Goal: Information Seeking & Learning: Learn about a topic

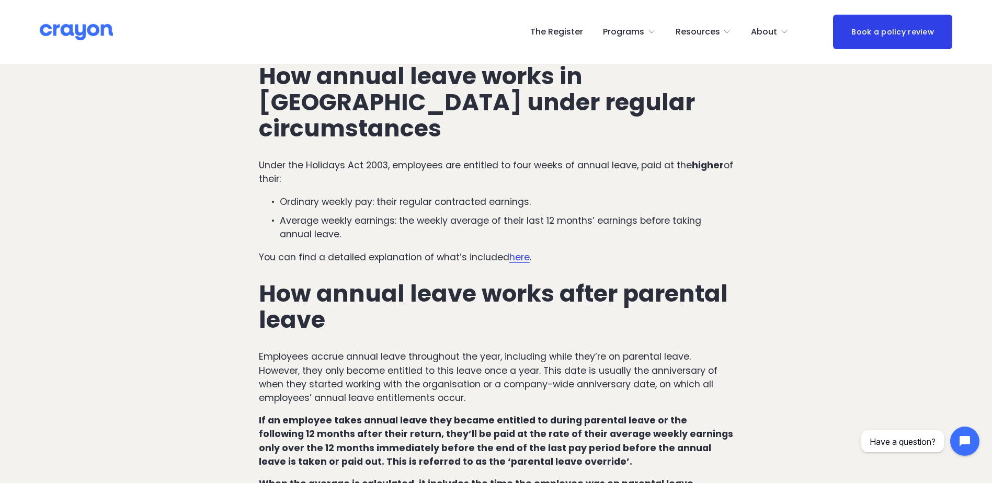
scroll to position [419, 0]
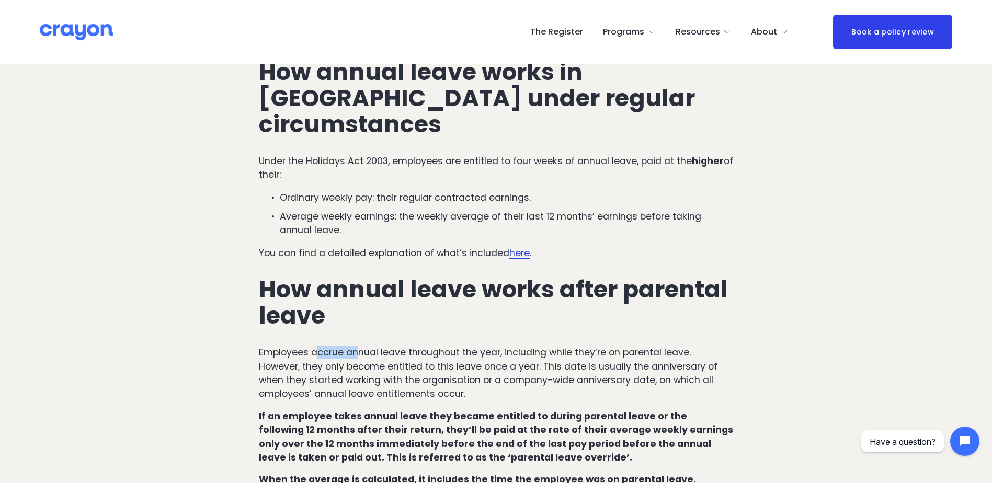
drag, startPoint x: 342, startPoint y: 332, endPoint x: 371, endPoint y: 331, distance: 29.3
click at [370, 346] on p "Employees accrue annual leave throughout the year, including while they’re on p…" at bounding box center [496, 373] width 475 height 55
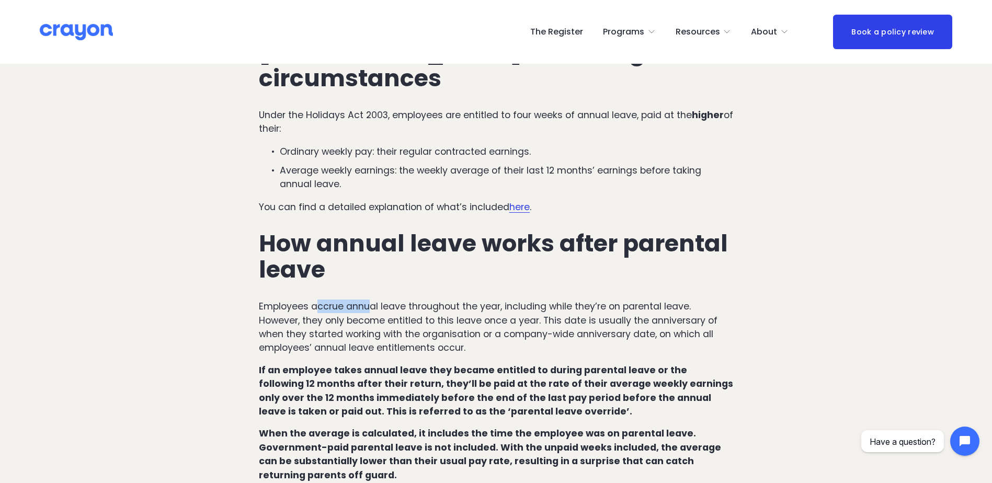
scroll to position [523, 0]
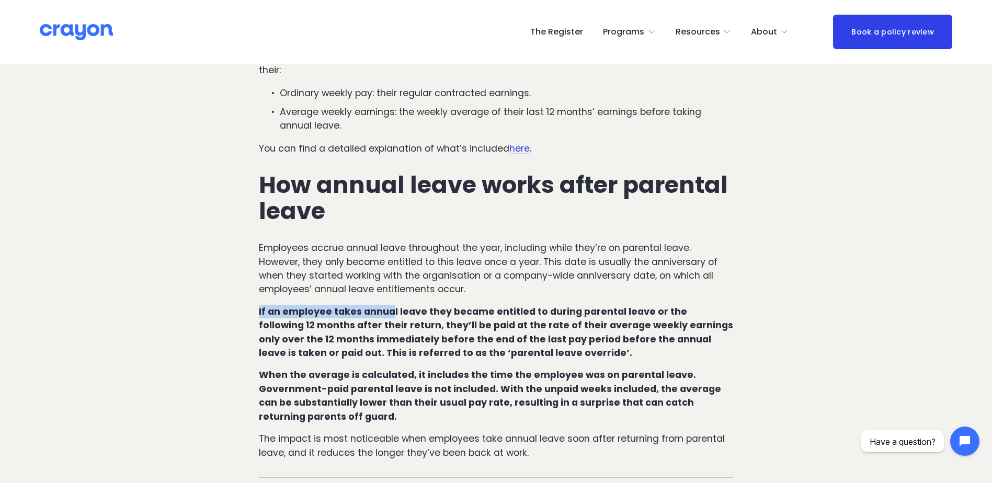
drag, startPoint x: 510, startPoint y: 274, endPoint x: 715, endPoint y: 272, distance: 204.6
click at [715, 272] on div "How annual leave works in New Zealand under regular circumstances Under the Hol…" at bounding box center [496, 206] width 475 height 505
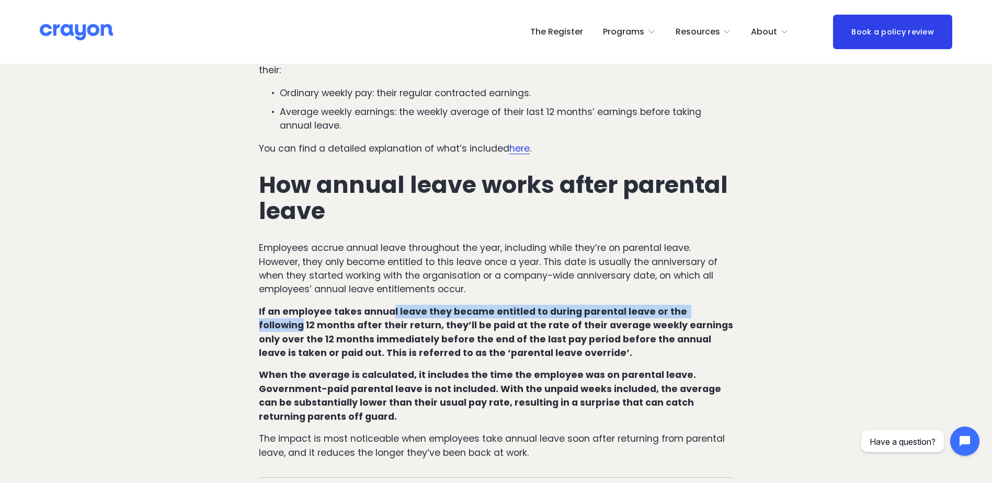
drag, startPoint x: 715, startPoint y: 272, endPoint x: 594, endPoint y: 289, distance: 121.6
click at [606, 306] on strong "If an employee takes annual leave they became entitled to during parental leave…" at bounding box center [497, 333] width 477 height 54
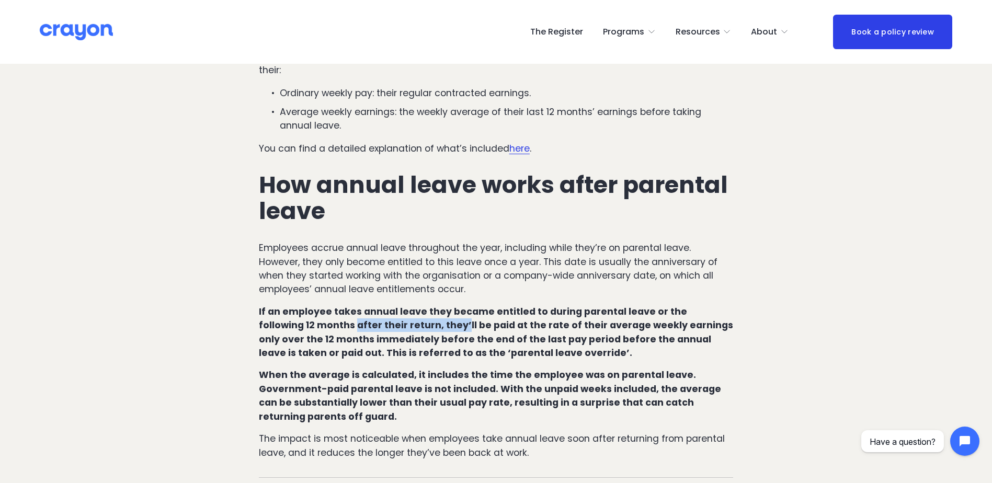
drag, startPoint x: 297, startPoint y: 299, endPoint x: 419, endPoint y: 295, distance: 121.4
click at [419, 306] on strong "If an employee takes annual leave they became entitled to during parental leave…" at bounding box center [497, 333] width 477 height 54
drag, startPoint x: 419, startPoint y: 295, endPoint x: 361, endPoint y: 298, distance: 57.6
click at [361, 306] on strong "If an employee takes annual leave they became entitled to during parental leave…" at bounding box center [497, 333] width 477 height 54
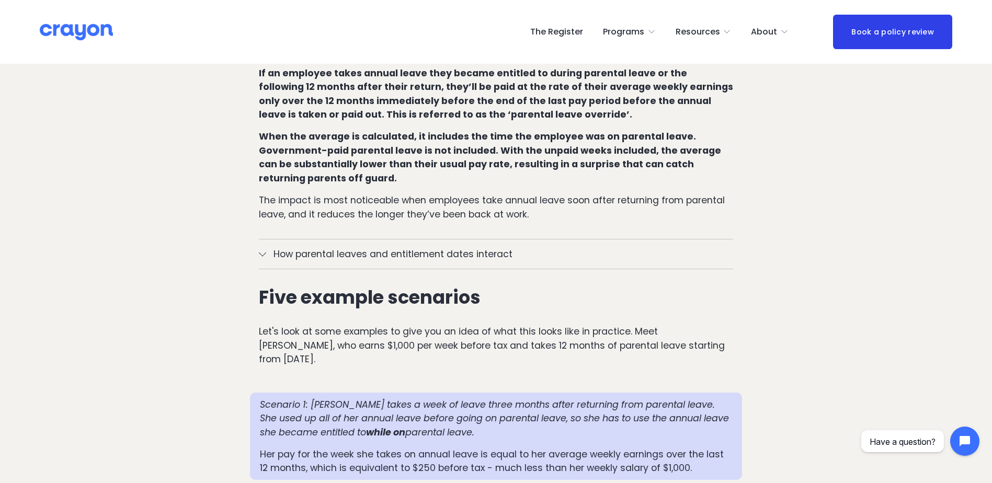
scroll to position [785, 0]
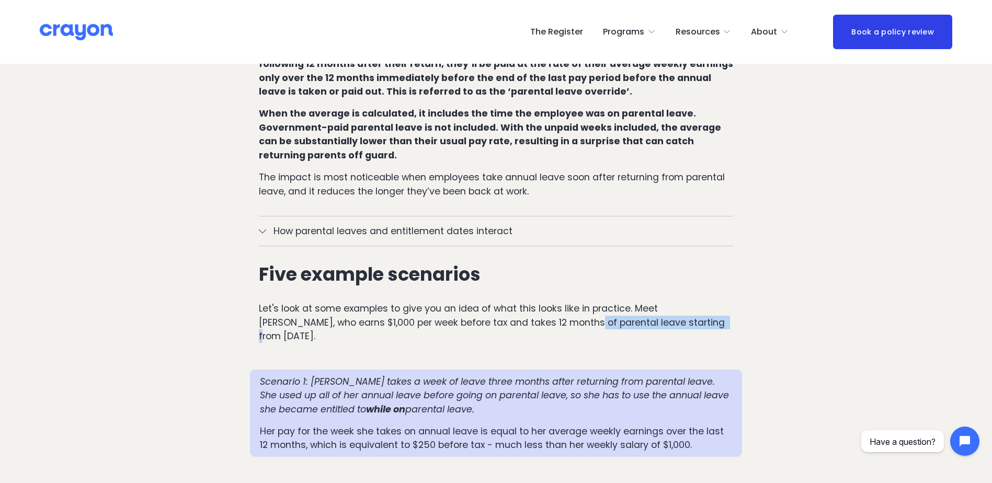
drag, startPoint x: 528, startPoint y: 296, endPoint x: 650, endPoint y: 303, distance: 122.1
click at [650, 303] on p "Let's look at some examples to give you an idea of what this looks like in prac…" at bounding box center [496, 322] width 475 height 41
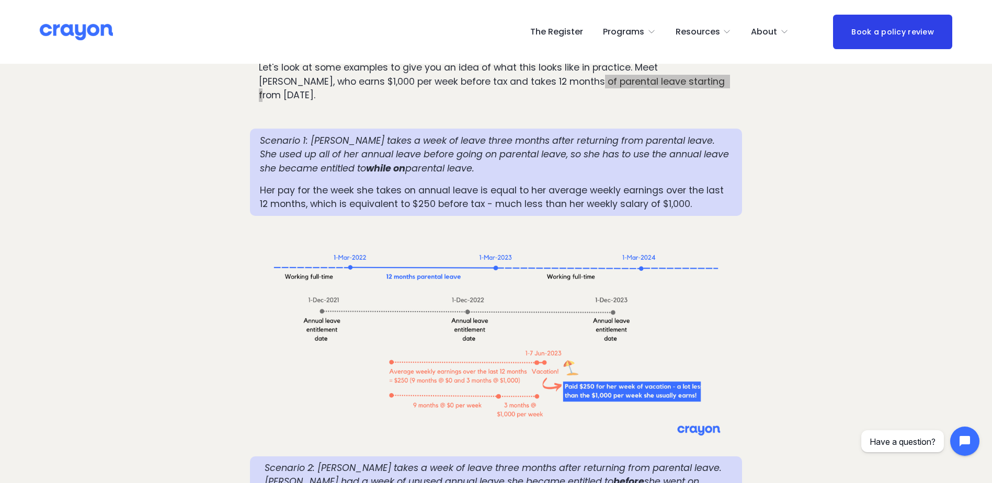
scroll to position [0, 0]
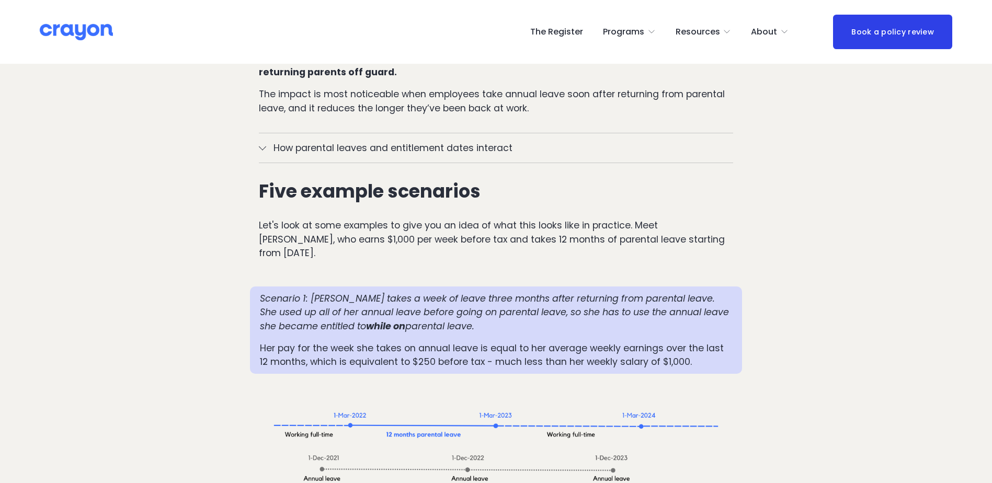
scroll to position [889, 0]
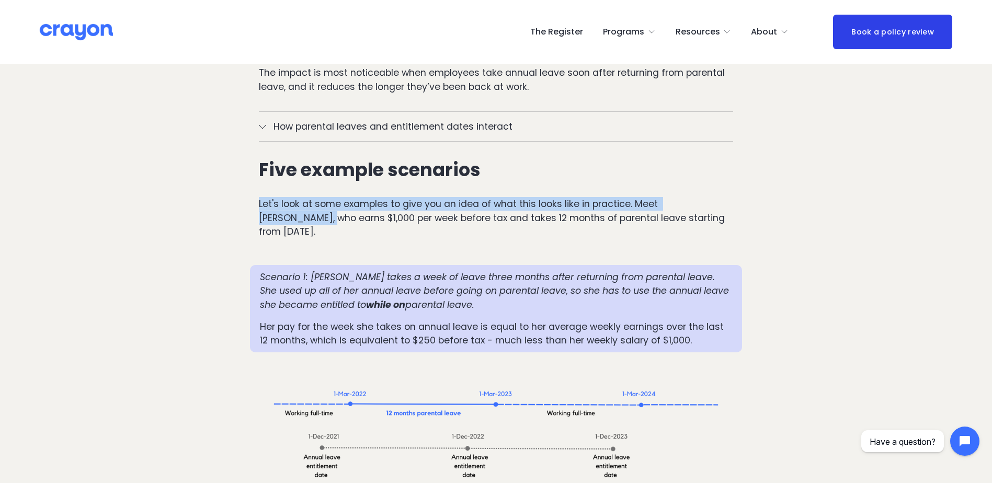
drag, startPoint x: 251, startPoint y: 179, endPoint x: 783, endPoint y: 170, distance: 532.6
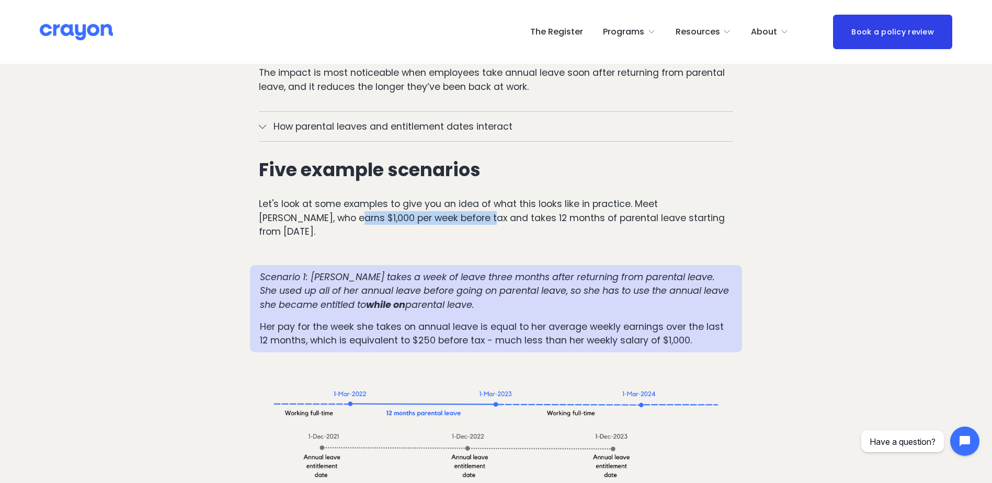
drag, startPoint x: 281, startPoint y: 196, endPoint x: 419, endPoint y: 196, distance: 137.1
click at [419, 197] on p "Let's look at some examples to give you an idea of what this looks like in prac…" at bounding box center [496, 217] width 475 height 41
drag, startPoint x: 419, startPoint y: 196, endPoint x: 399, endPoint y: 195, distance: 19.4
click at [399, 197] on p "Let's look at some examples to give you an idea of what this looks like in prac…" at bounding box center [496, 217] width 475 height 41
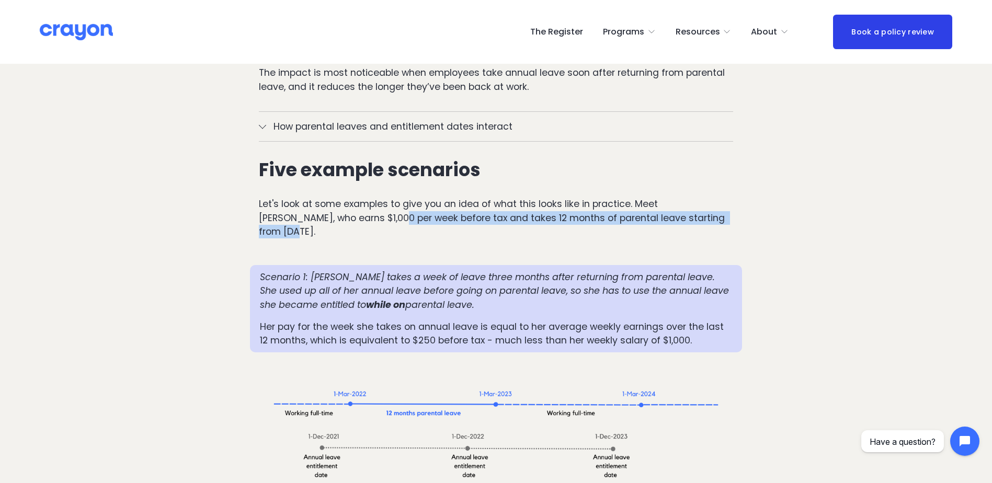
drag, startPoint x: 330, startPoint y: 202, endPoint x: 698, endPoint y: 199, distance: 367.8
click at [698, 199] on div "Five example scenarios Let's look at some examples to give you an idea of what …" at bounding box center [496, 199] width 493 height 97
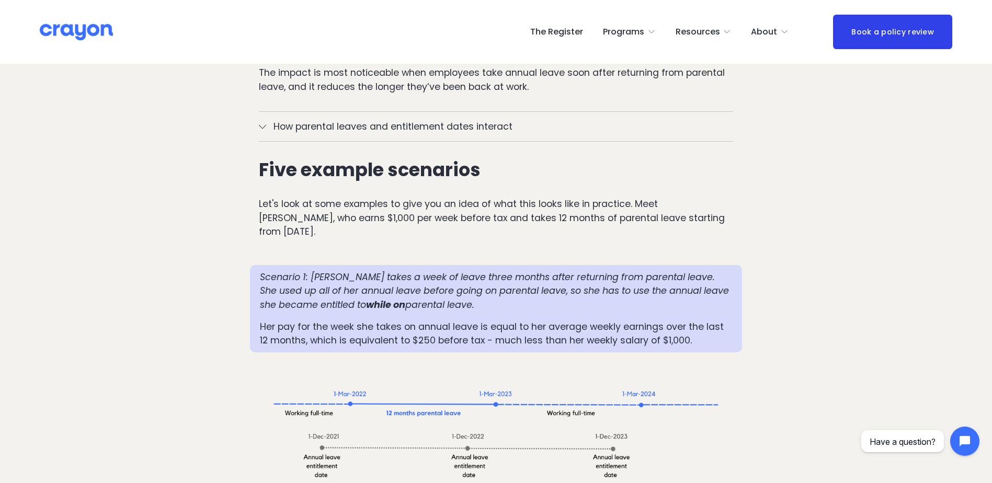
click at [335, 247] on div at bounding box center [496, 256] width 493 height 18
drag, startPoint x: 247, startPoint y: 244, endPoint x: 500, endPoint y: 269, distance: 253.5
drag, startPoint x: 500, startPoint y: 269, endPoint x: 487, endPoint y: 265, distance: 13.7
click at [500, 270] on p "Scenario 1: Mia takes a week of leave three months after returning from parenta…" at bounding box center [496, 290] width 473 height 41
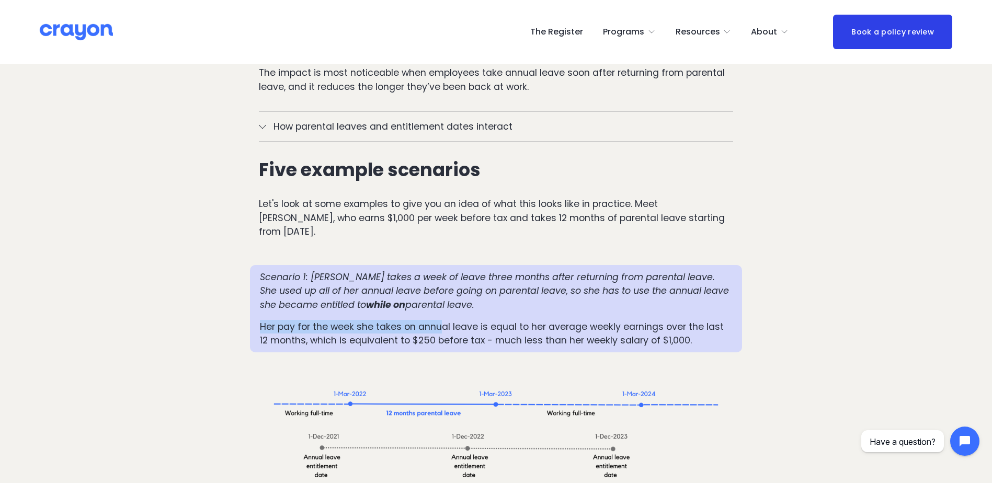
drag, startPoint x: 247, startPoint y: 285, endPoint x: 440, endPoint y: 285, distance: 193.0
click at [440, 320] on p "Her pay for the week she takes on annual leave is equal to her average weekly e…" at bounding box center [496, 334] width 473 height 28
drag, startPoint x: 634, startPoint y: 287, endPoint x: 511, endPoint y: 280, distance: 123.7
click at [631, 320] on p "Her pay for the week she takes on annual leave is equal to her average weekly e…" at bounding box center [496, 334] width 473 height 28
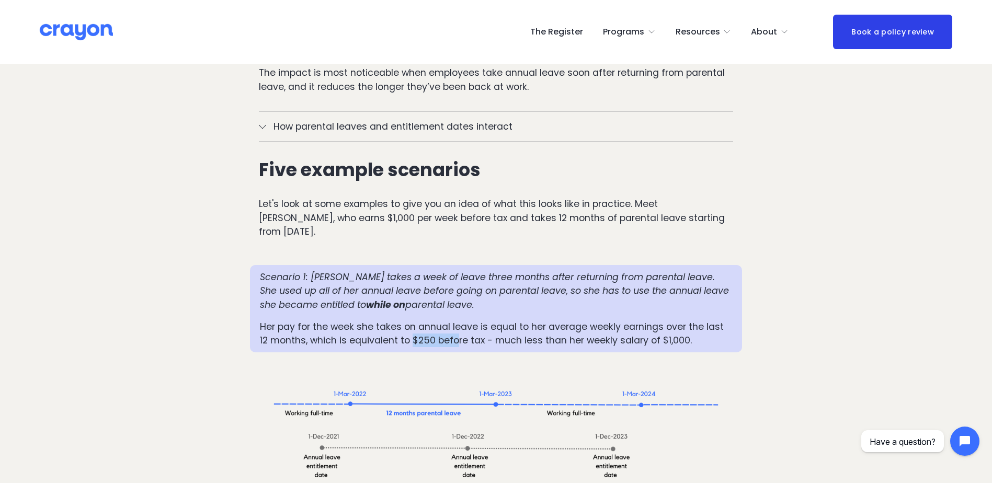
drag, startPoint x: 403, startPoint y: 303, endPoint x: 445, endPoint y: 301, distance: 41.9
click at [445, 320] on p "Her pay for the week she takes on annual leave is equal to her average weekly e…" at bounding box center [496, 334] width 473 height 28
drag, startPoint x: 445, startPoint y: 301, endPoint x: 439, endPoint y: 301, distance: 5.8
click at [439, 320] on p "Her pay for the week she takes on annual leave is equal to her average weekly e…" at bounding box center [496, 334] width 473 height 28
drag, startPoint x: 388, startPoint y: 300, endPoint x: 436, endPoint y: 299, distance: 48.1
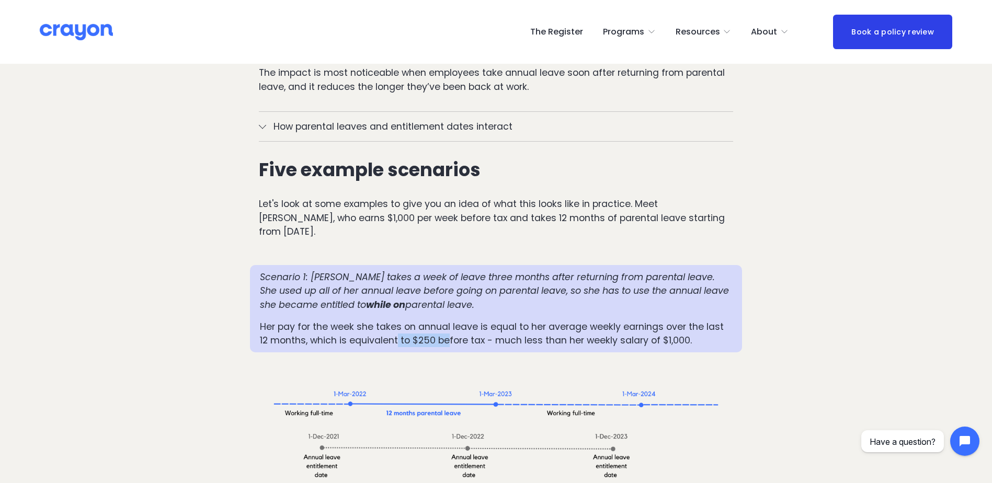
click at [436, 320] on p "Her pay for the week she takes on annual leave is equal to her average weekly e…" at bounding box center [496, 334] width 473 height 28
drag, startPoint x: 436, startPoint y: 299, endPoint x: 404, endPoint y: 298, distance: 31.4
click at [404, 320] on p "Her pay for the week she takes on annual leave is equal to her average weekly e…" at bounding box center [496, 334] width 473 height 28
drag, startPoint x: 410, startPoint y: 300, endPoint x: 439, endPoint y: 300, distance: 28.8
click at [439, 320] on p "Her pay for the week she takes on annual leave is equal to her average weekly e…" at bounding box center [496, 334] width 473 height 28
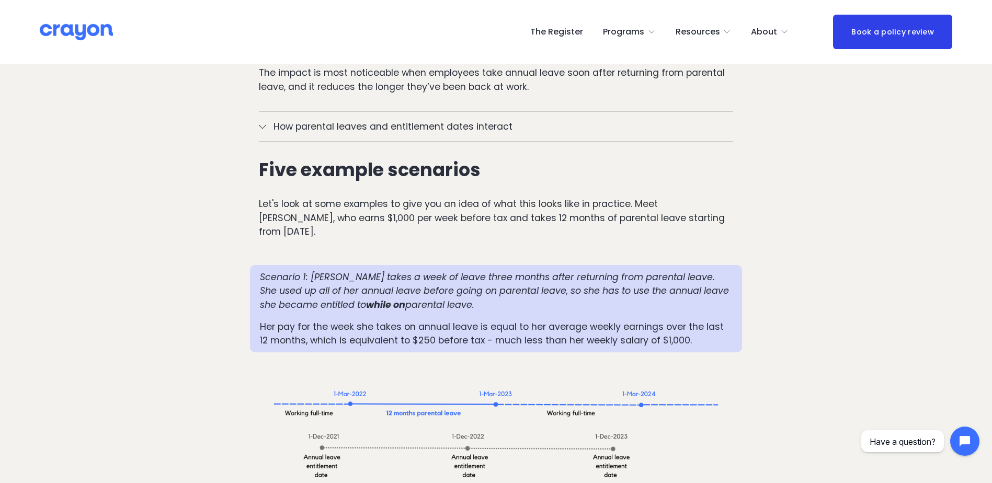
drag, startPoint x: 439, startPoint y: 300, endPoint x: 393, endPoint y: 299, distance: 45.5
click at [393, 320] on p "Her pay for the week she takes on annual leave is equal to her average weekly e…" at bounding box center [496, 334] width 473 height 28
drag, startPoint x: 393, startPoint y: 299, endPoint x: 425, endPoint y: 300, distance: 31.4
click at [425, 320] on p "Her pay for the week she takes on annual leave is equal to her average weekly e…" at bounding box center [496, 334] width 473 height 28
drag, startPoint x: 425, startPoint y: 300, endPoint x: 409, endPoint y: 299, distance: 16.3
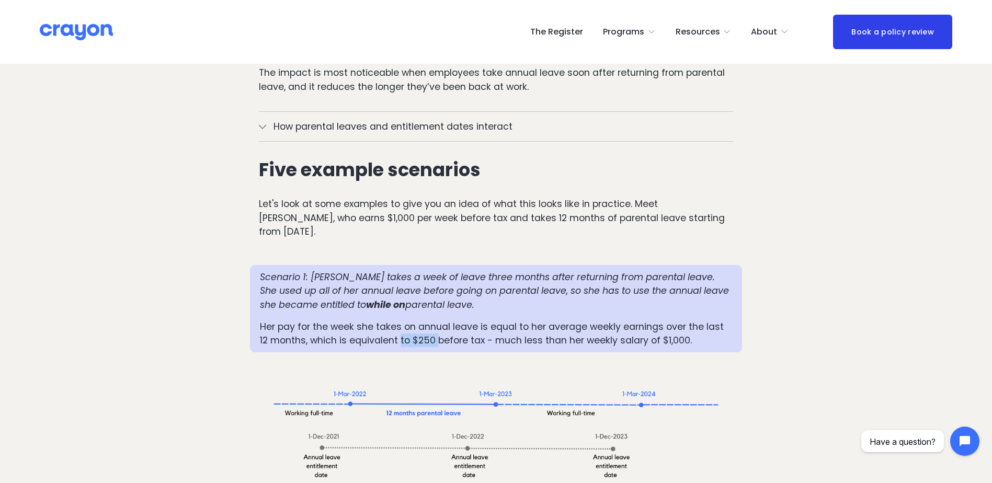
click at [406, 320] on p "Her pay for the week she takes on annual leave is equal to her average weekly e…" at bounding box center [496, 334] width 473 height 28
drag, startPoint x: 441, startPoint y: 297, endPoint x: 502, endPoint y: 297, distance: 60.7
click at [502, 320] on p "Her pay for the week she takes on annual leave is equal to her average weekly e…" at bounding box center [496, 334] width 473 height 28
drag, startPoint x: 502, startPoint y: 297, endPoint x: 638, endPoint y: 303, distance: 136.1
click at [638, 320] on p "Her pay for the week she takes on annual leave is equal to her average weekly e…" at bounding box center [496, 334] width 473 height 28
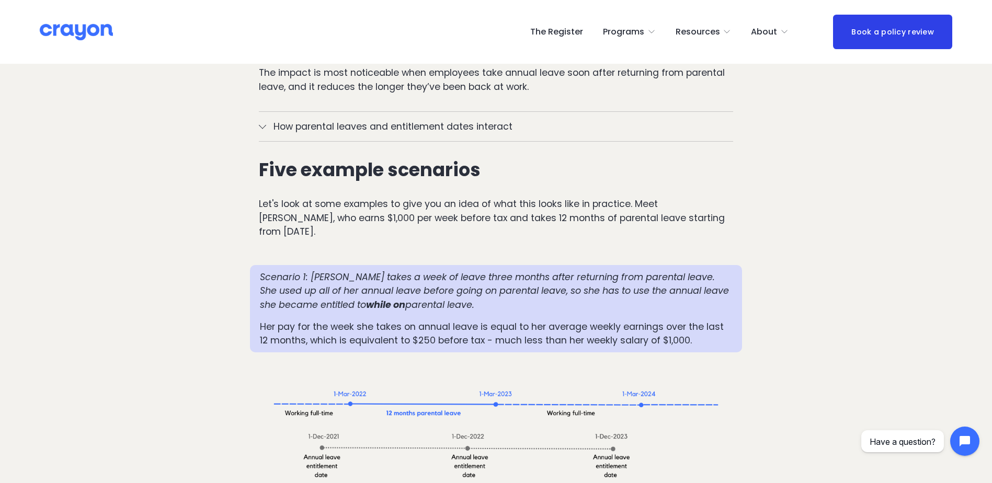
drag, startPoint x: 638, startPoint y: 303, endPoint x: 685, endPoint y: 304, distance: 47.1
click at [685, 320] on p "Her pay for the week she takes on annual leave is equal to her average weekly e…" at bounding box center [496, 334] width 473 height 28
drag, startPoint x: 254, startPoint y: 289, endPoint x: 231, endPoint y: 303, distance: 26.3
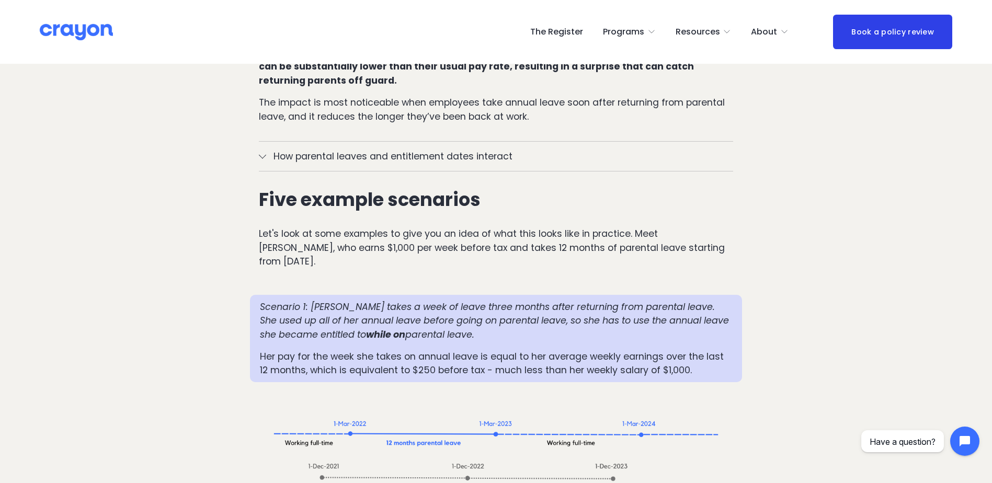
scroll to position [785, 0]
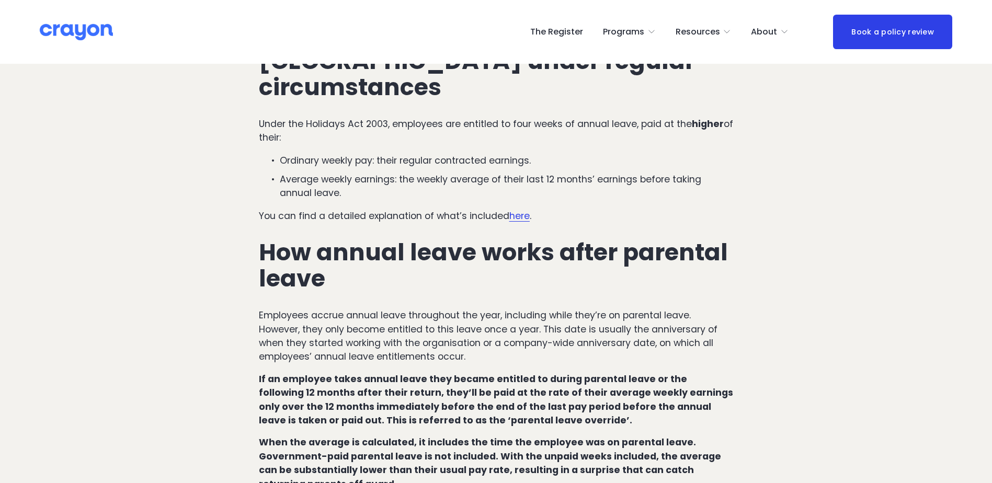
scroll to position [471, 0]
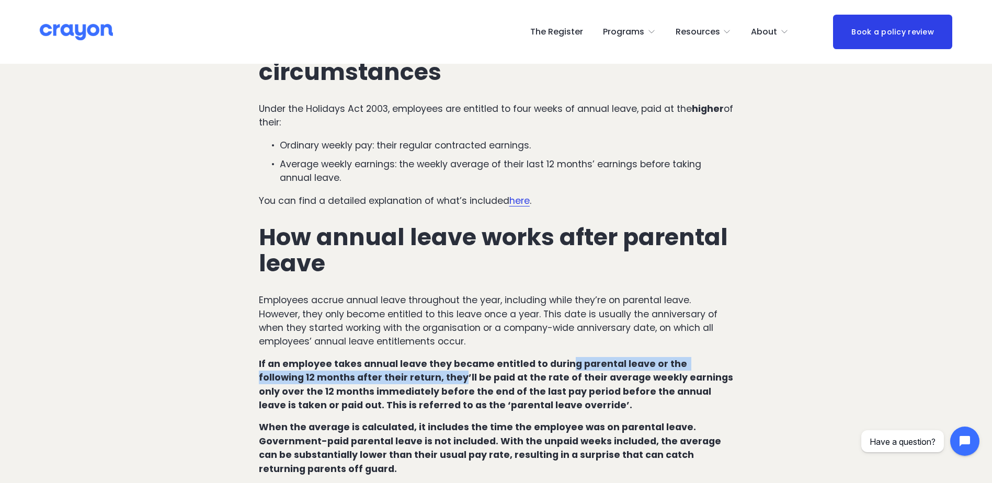
drag, startPoint x: 402, startPoint y: 348, endPoint x: 563, endPoint y: 339, distance: 161.4
click at [563, 358] on strong "If an employee takes annual leave they became entitled to during parental leave…" at bounding box center [497, 385] width 477 height 54
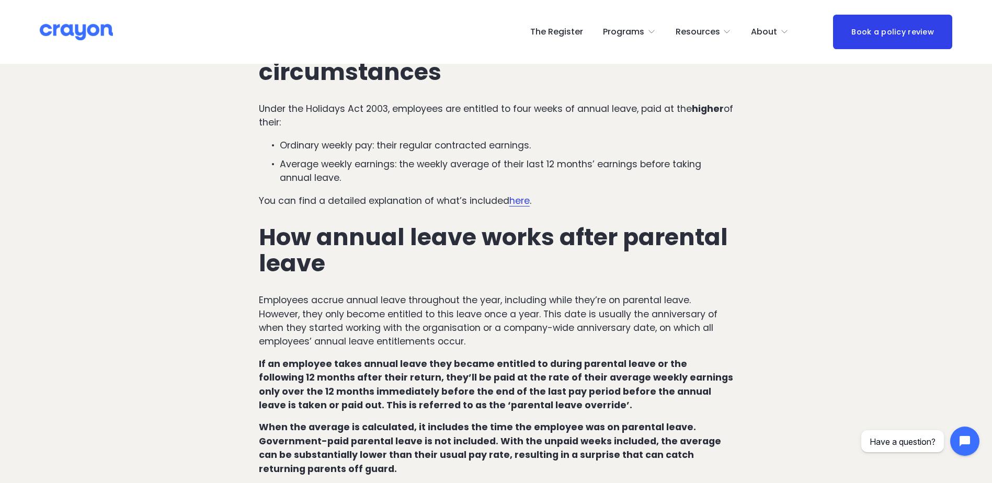
drag, startPoint x: 563, startPoint y: 339, endPoint x: 525, endPoint y: 343, distance: 38.4
click at [559, 358] on strong "If an employee takes annual leave they became entitled to during parental leave…" at bounding box center [497, 385] width 477 height 54
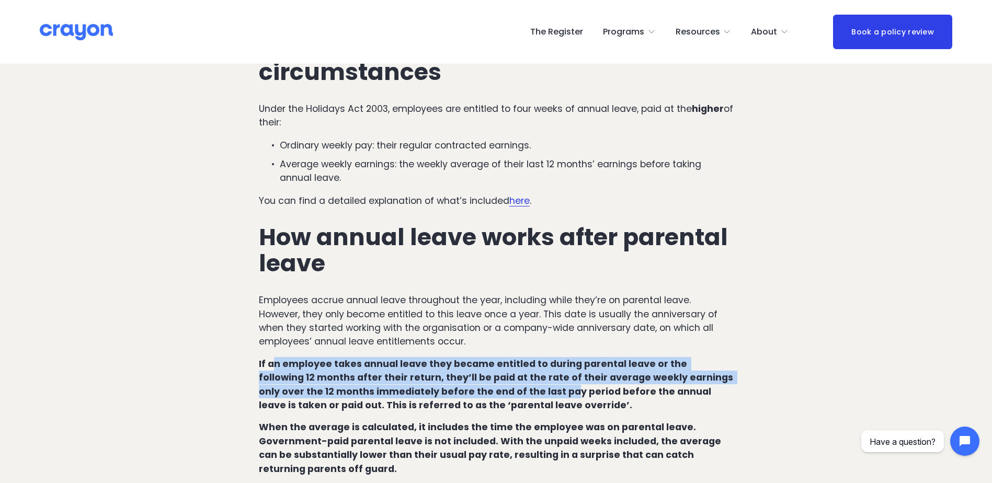
drag, startPoint x: 284, startPoint y: 335, endPoint x: 490, endPoint y: 362, distance: 207.9
click at [490, 362] on strong "If an employee takes annual leave they became entitled to during parental leave…" at bounding box center [497, 385] width 477 height 54
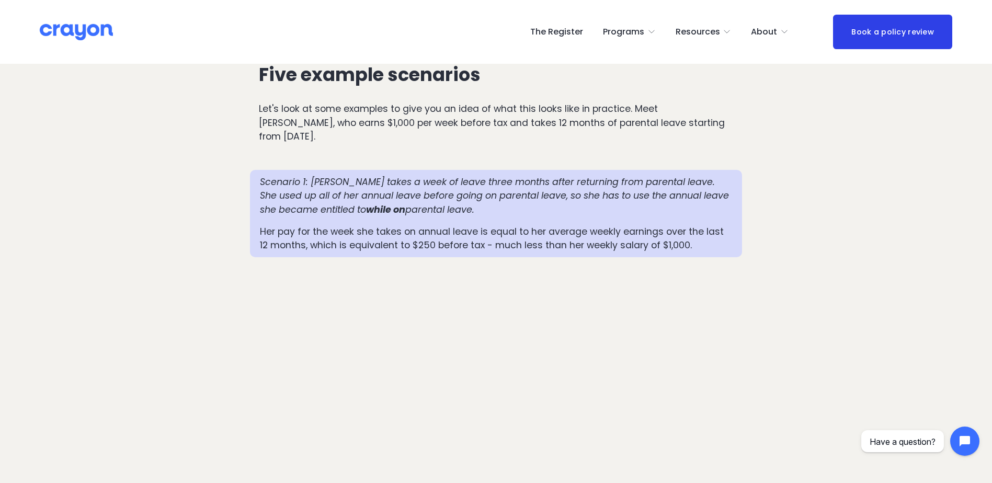
scroll to position [994, 0]
